Goal: Task Accomplishment & Management: Use online tool/utility

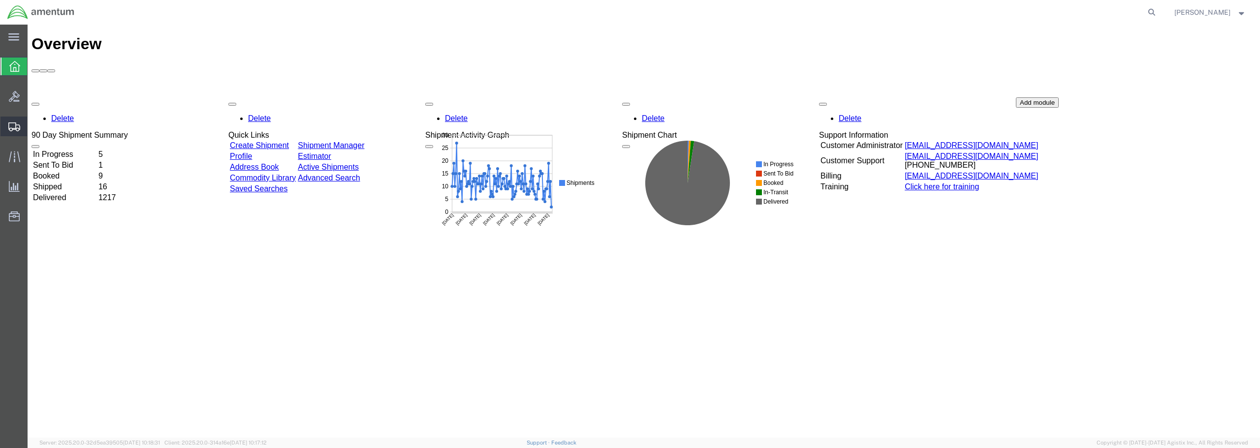
click at [0, 0] on span "Create from Template" at bounding box center [0, 0] width 0 height 0
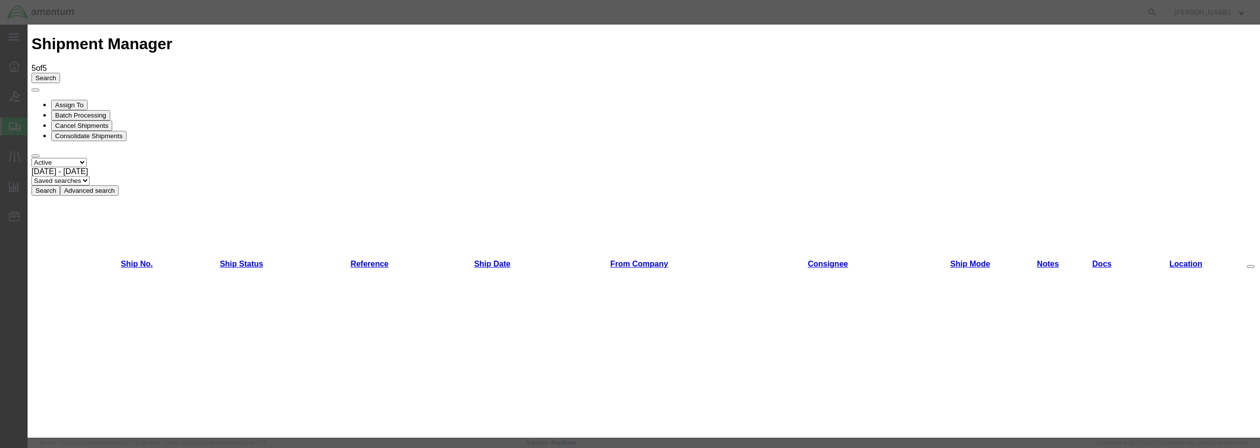
scroll to position [661, 0]
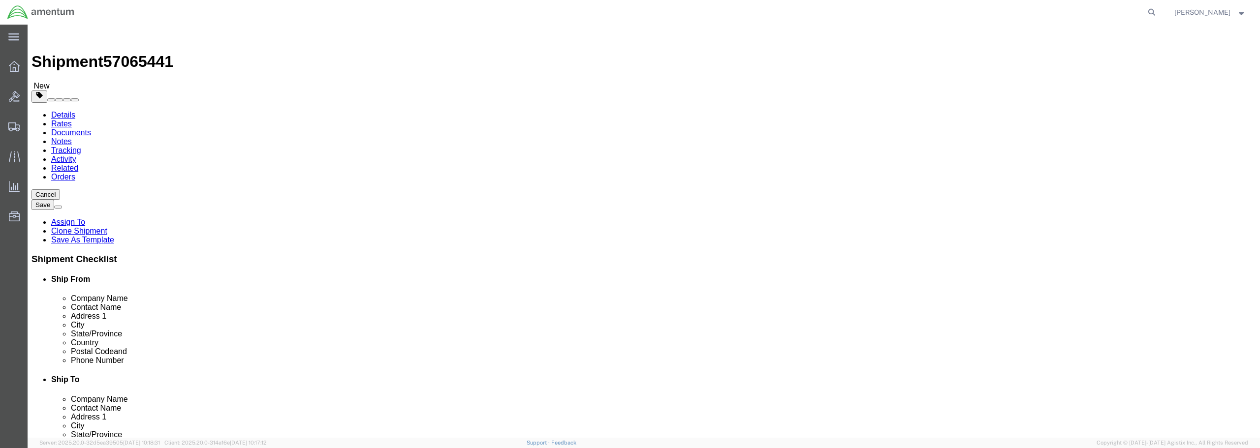
select select "49949"
select select
click input "text"
type input "AMENTUM"
click div "Location My Profile Location [PHONE_NUMBER] [PHONE_NUMBER] [PHONE_NUMBER] [PHON…"
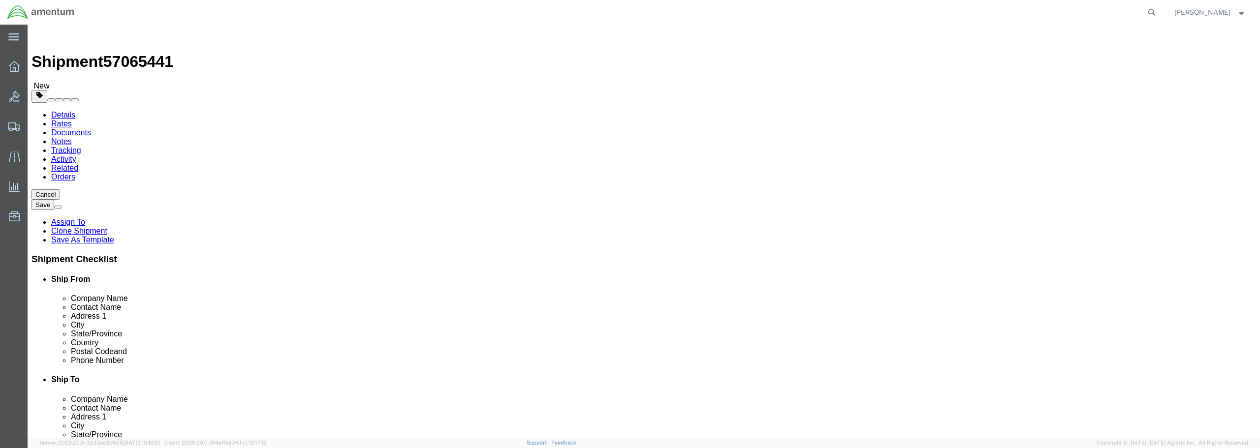
click input "text"
type input "[PERSON_NAME]"
click input "text"
type input "[STREET_ADDRESS]"
select select
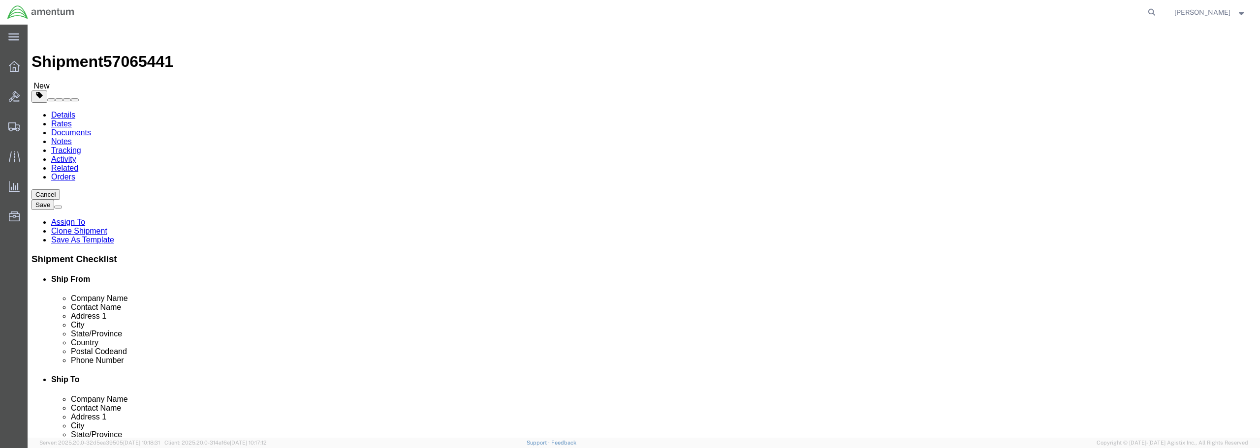
click input "text"
type input "[GEOGRAPHIC_DATA]"
select select
select select "TN"
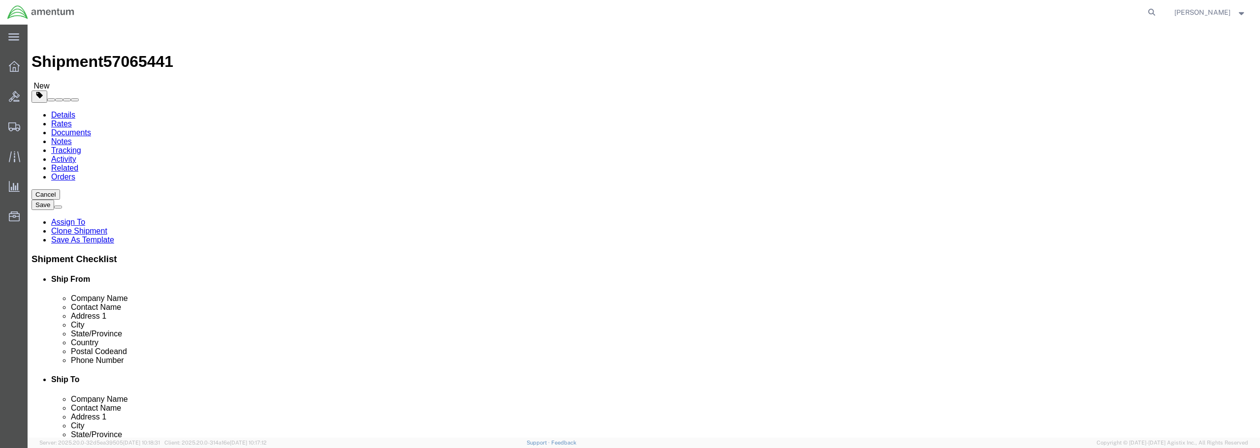
click input "Postal Code"
type input "38053"
select select
click input "text"
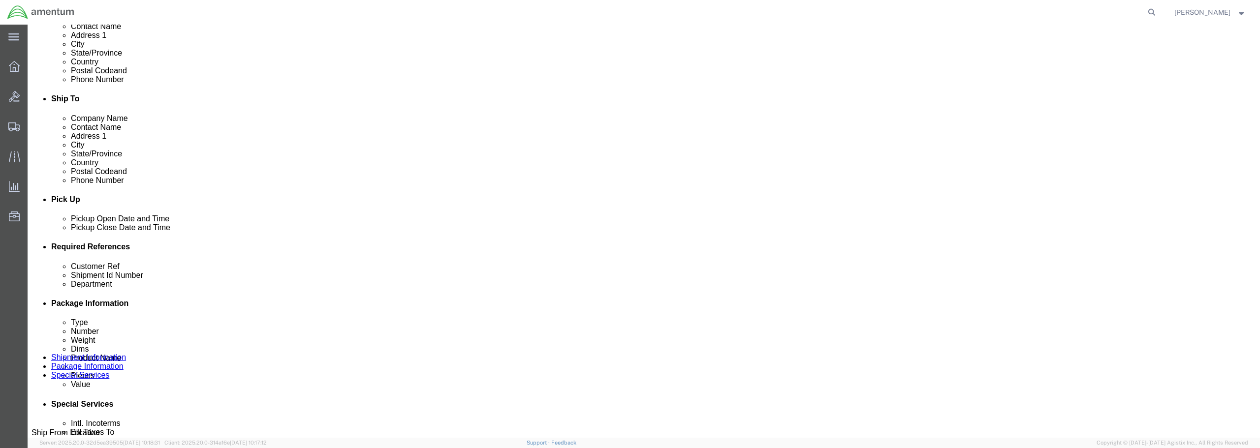
scroll to position [295, 0]
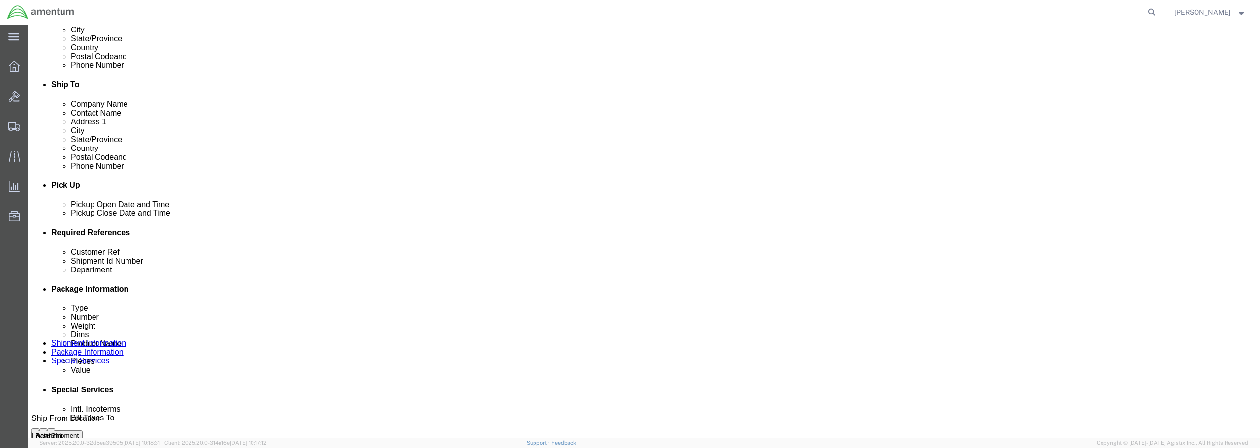
type input "[PHONE_NUMBER]"
click div "[DATE] 9:33 AM"
type input "10:33 AM"
click button "Apply"
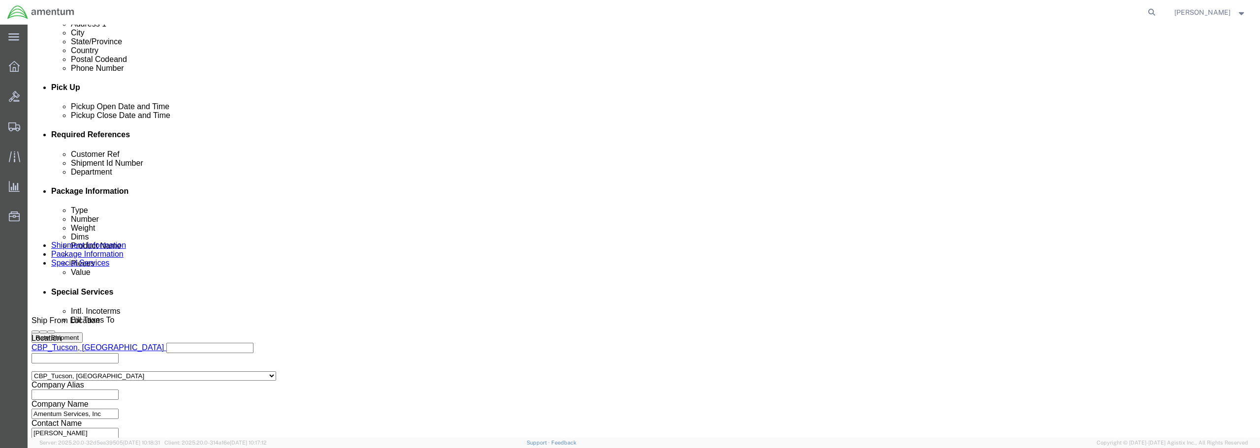
scroll to position [394, 0]
click input "text"
drag, startPoint x: 597, startPoint y: 213, endPoint x: 497, endPoint y: 215, distance: 100.4
click div "Customer Ref FROM [PERSON_NAME]"
type input "FROM [PERSON_NAME]"
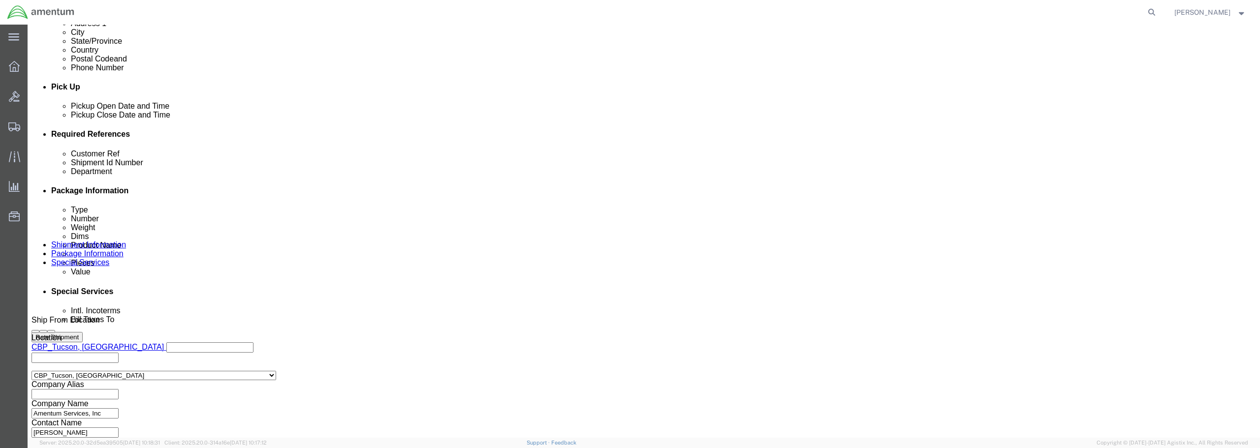
paste input "FROM [PERSON_NAME]"
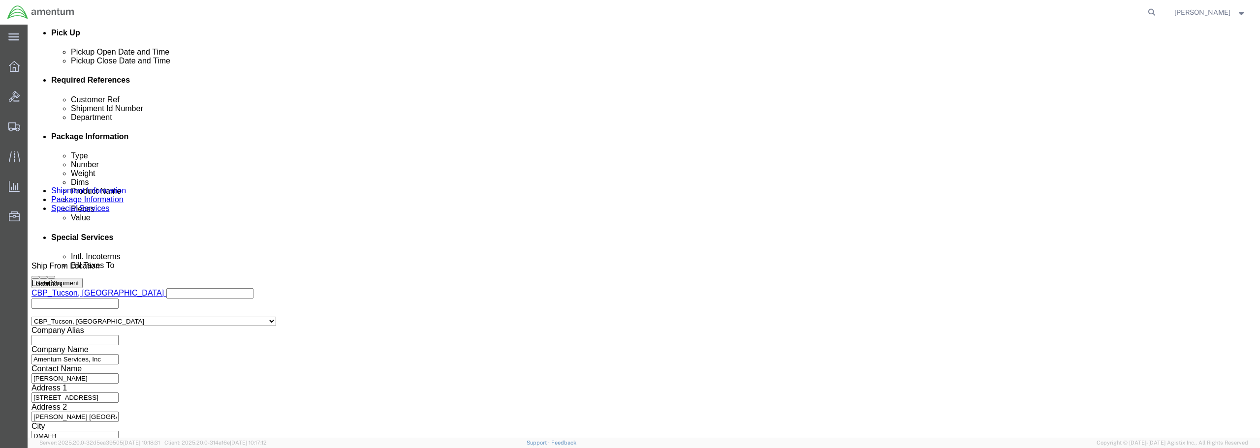
scroll to position [450, 0]
type input "FROM [PERSON_NAME]"
click button "Continue"
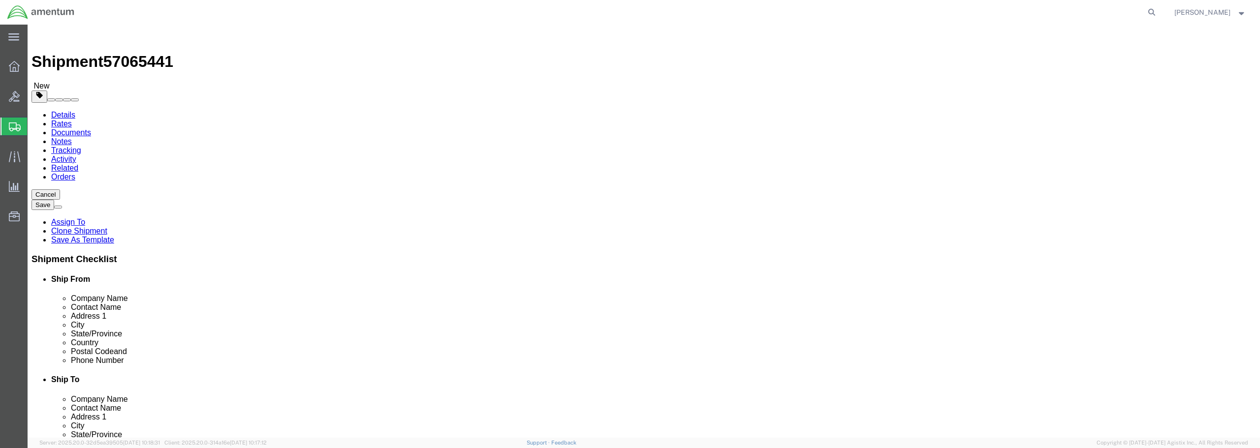
click select "Select BCK Boxes Bale(s) Basket(s) Bolt(s) Bottle(s) Buckets Bulk Bundle(s) Can…"
select select "MBX"
click select "Select BCK Boxes Bale(s) Basket(s) Bolt(s) Bottle(s) Buckets Bulk Bundle(s) Can…"
type input "13.00"
type input "11.50"
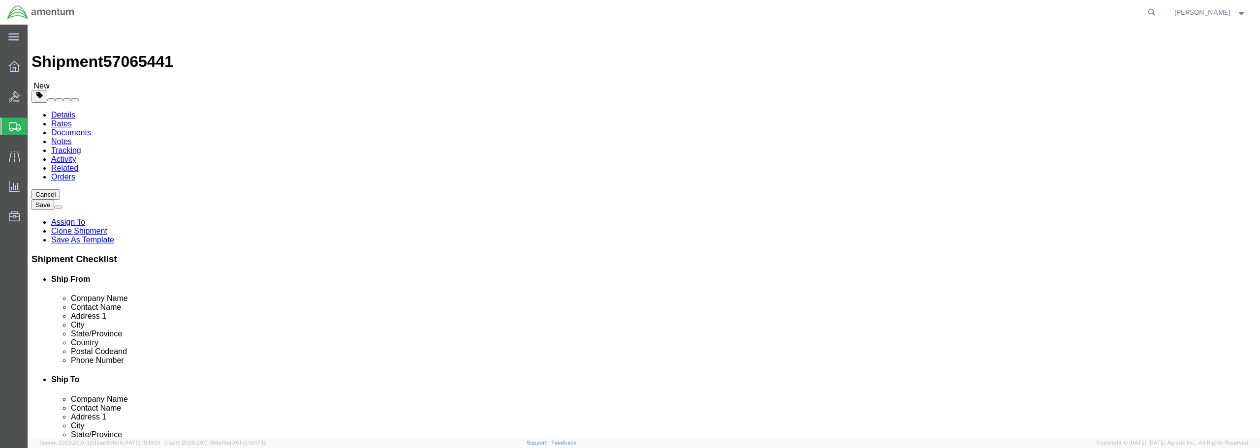
type input "2.50"
drag, startPoint x: 210, startPoint y: 227, endPoint x: 184, endPoint y: 226, distance: 26.1
click div "0.00 Select kgs lbs"
type input "1.00"
click link "Add Content"
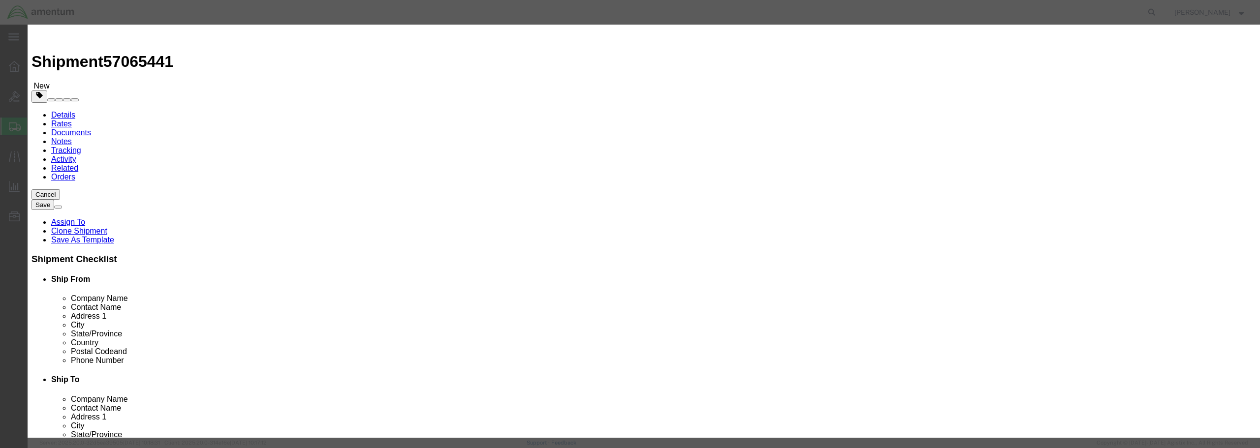
click button "Close"
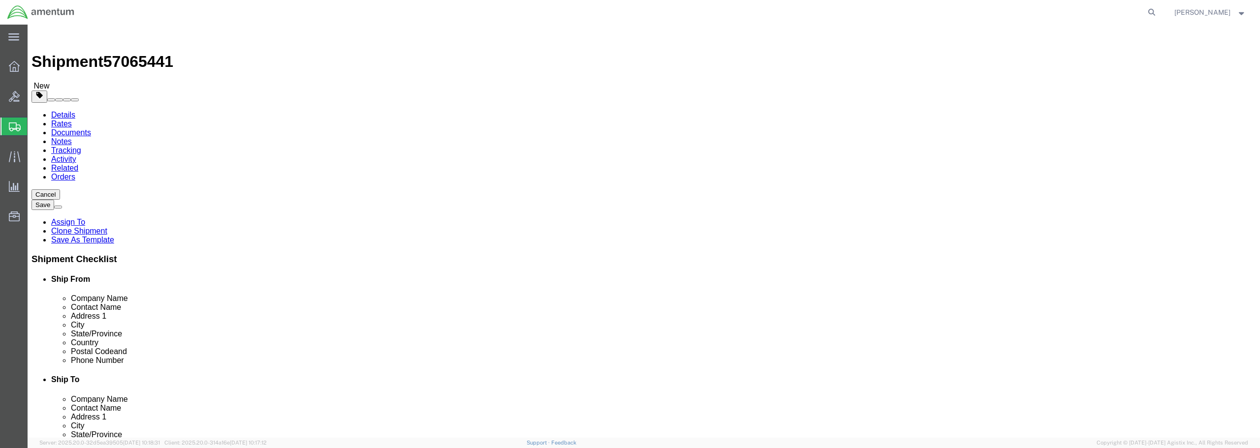
click link "Add Content"
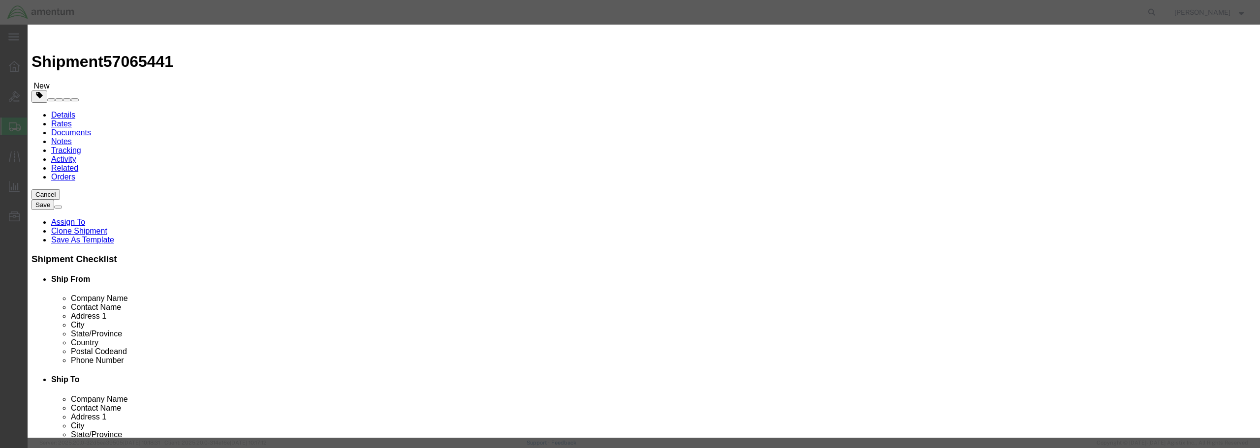
paste input "FROM [PERSON_NAME]"
type input "FROM [PERSON_NAME]"
drag, startPoint x: 456, startPoint y: 94, endPoint x: 440, endPoint y: 94, distance: 15.3
click div "0"
type input "1"
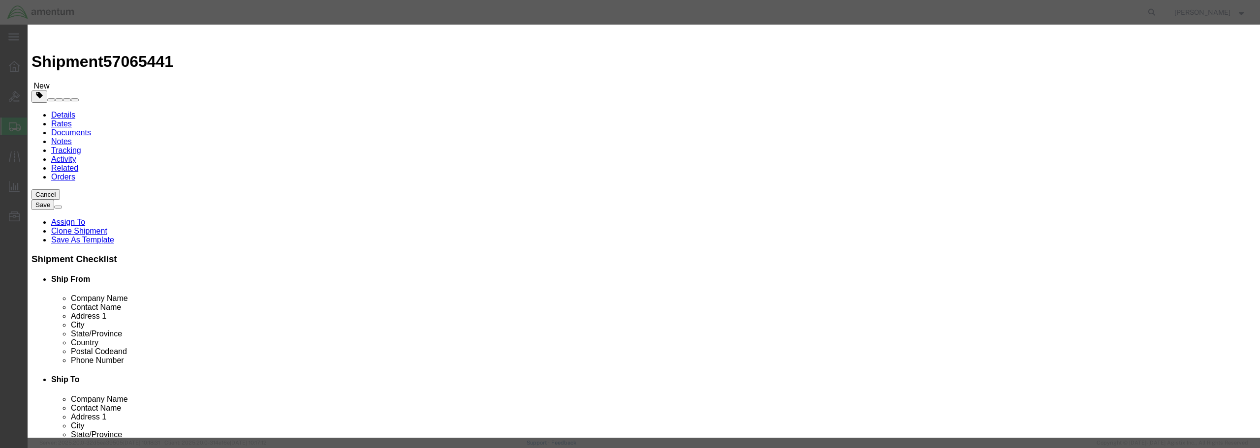
click input "text"
type input "50.00"
click select "Select 50 55 60 65 70 85 92.5 100 125 175 250 300 400"
select select "250"
click select "Select 50 55 60 65 70 85 92.5 100 125 175 250 300 400"
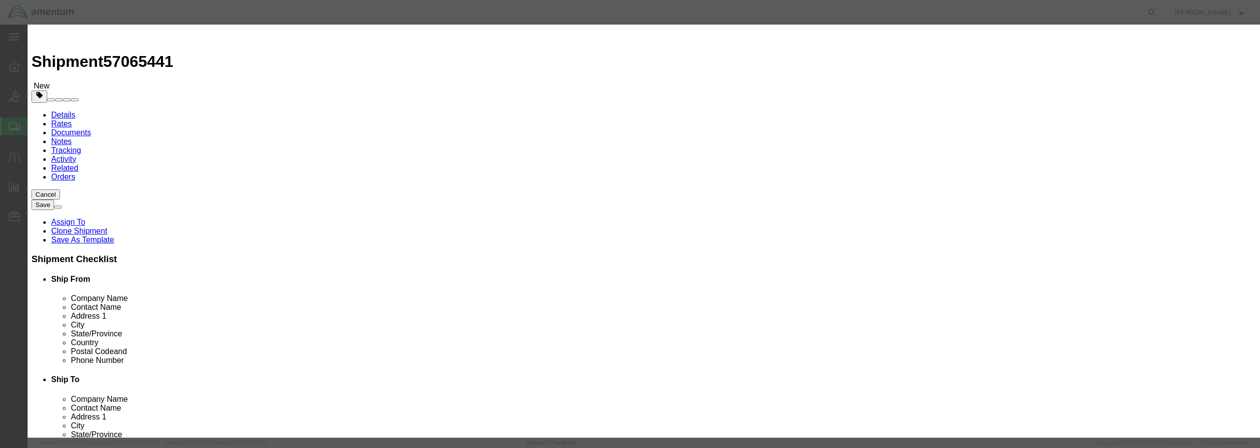
click button "Save & Close"
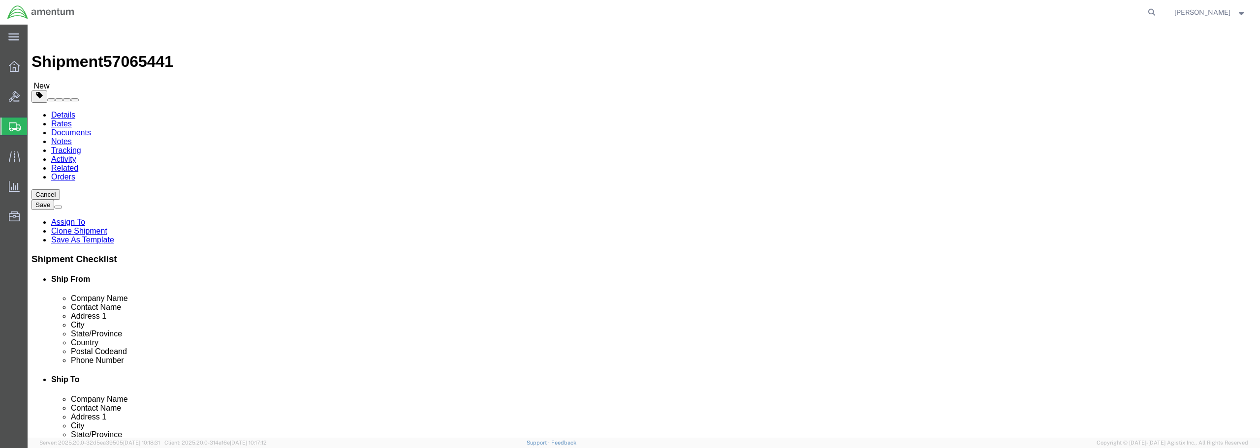
click button "Rate Shipment"
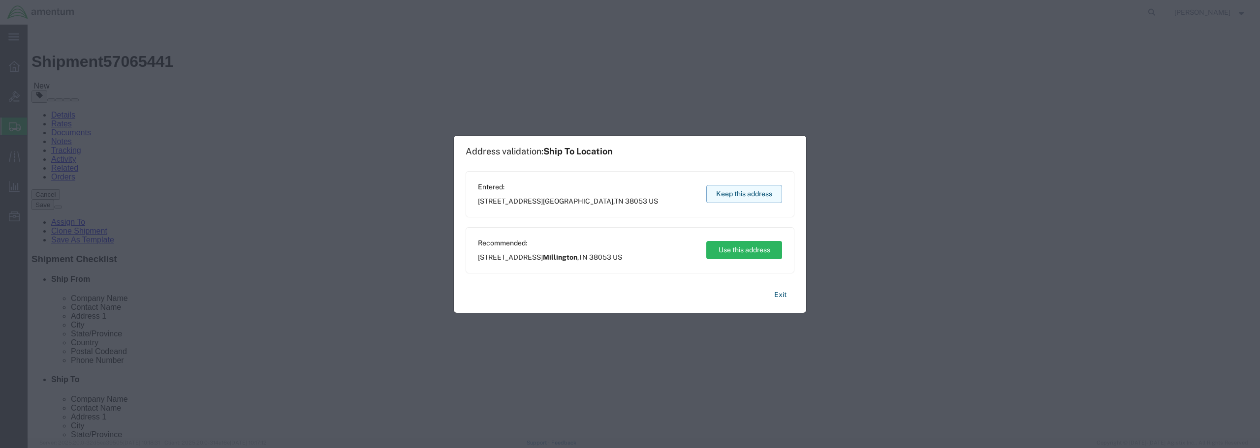
click at [737, 198] on button "Keep this address" at bounding box center [744, 194] width 76 height 18
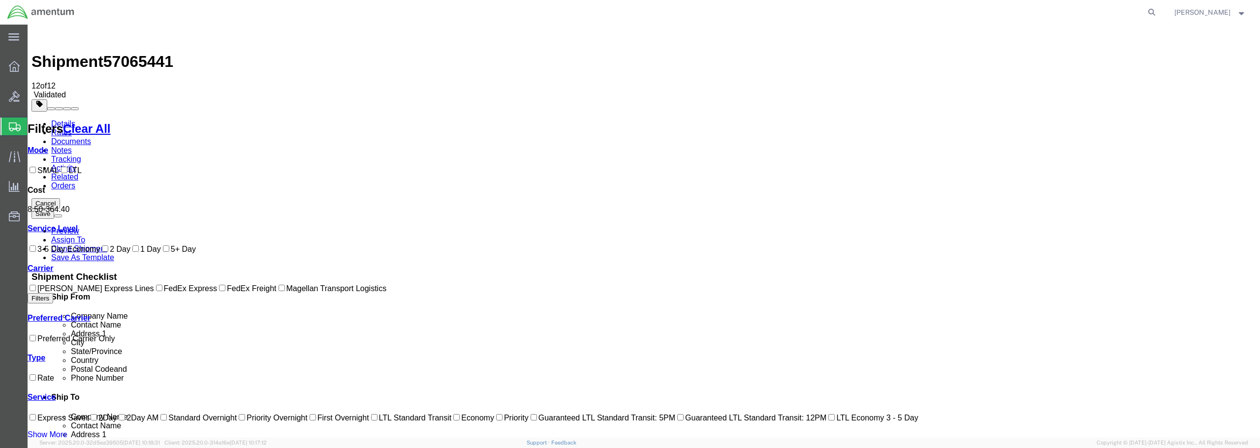
checkbox input "true"
